Goal: Use online tool/utility: Use online tool/utility

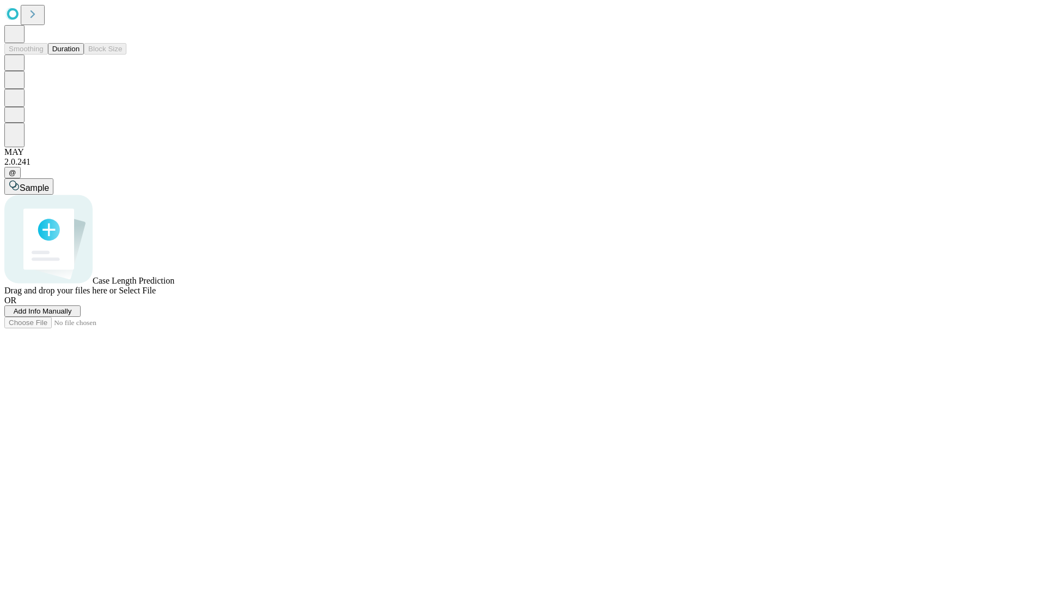
click at [80, 54] on button "Duration" at bounding box center [66, 48] width 36 height 11
click at [156, 295] on span "Select File" at bounding box center [137, 290] width 37 height 9
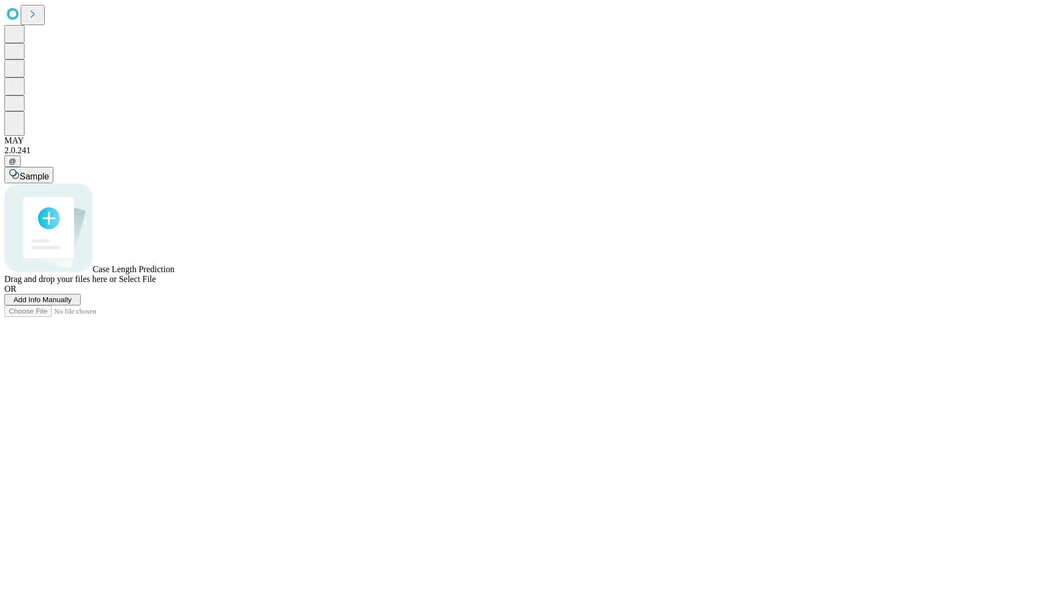
click at [156, 283] on span "Select File" at bounding box center [137, 278] width 37 height 9
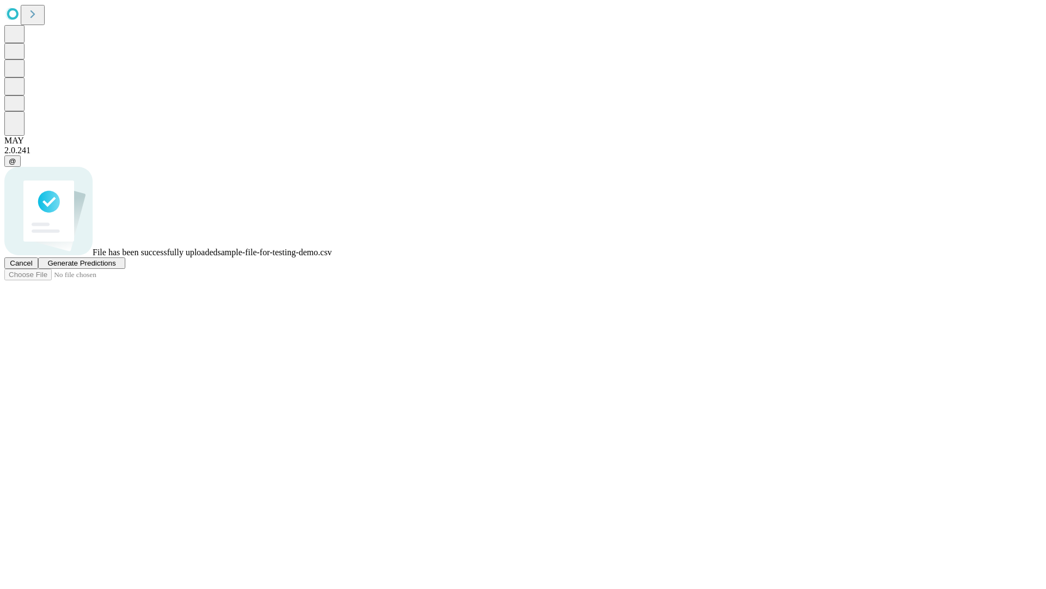
click at [116, 267] on span "Generate Predictions" at bounding box center [81, 263] width 68 height 8
